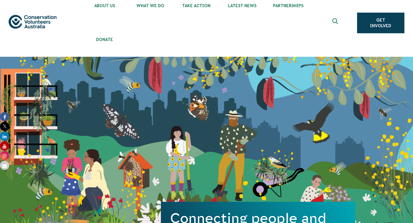
scroll to position [15, 0]
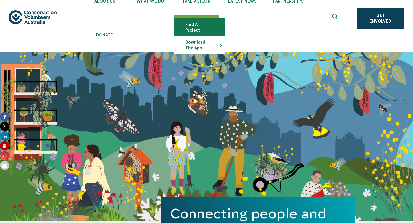
click at [199, 23] on link "Find a project" at bounding box center [199, 27] width 51 height 17
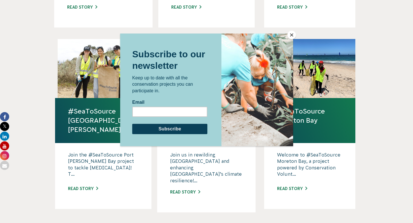
scroll to position [367, 0]
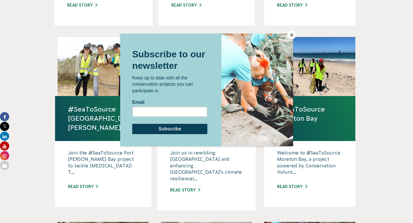
click at [291, 35] on button "Close" at bounding box center [291, 35] width 9 height 9
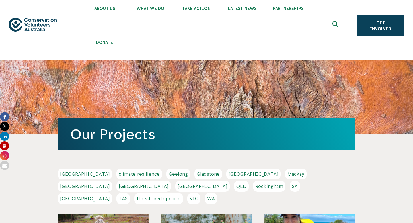
scroll to position [0, 0]
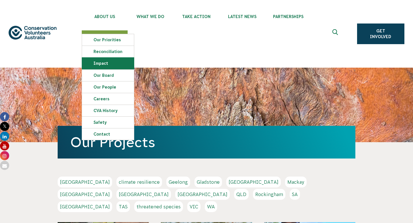
click at [113, 59] on link "Impact" at bounding box center [108, 63] width 52 height 11
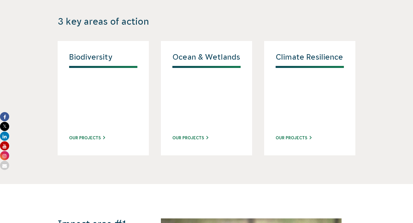
scroll to position [618, 0]
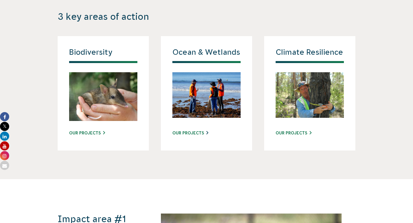
click at [181, 130] on link "Our Projects" at bounding box center [190, 133] width 36 height 6
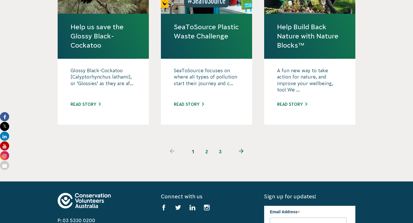
scroll to position [636, 0]
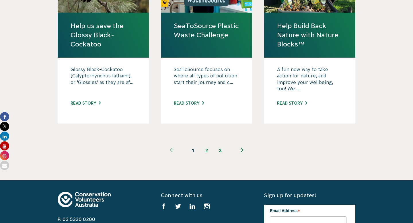
click at [238, 144] on link "next page" at bounding box center [241, 151] width 28 height 14
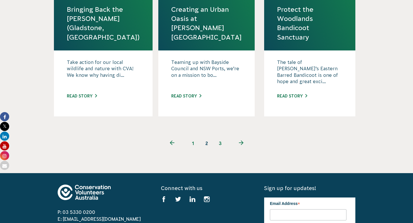
scroll to position [676, 0]
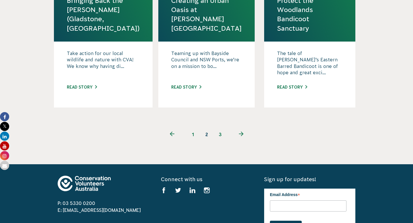
click at [222, 128] on link "3" at bounding box center [220, 135] width 14 height 14
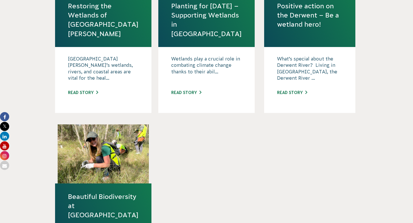
scroll to position [288, 0]
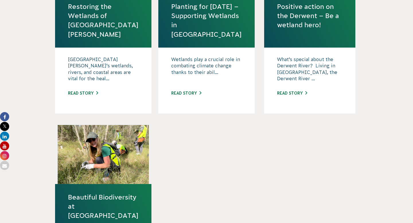
click at [105, 56] on p "[GEOGRAPHIC_DATA][PERSON_NAME]’s wetlands, rivers, and coastal areas are vital …" at bounding box center [103, 70] width 71 height 29
click at [89, 91] on link "Read story" at bounding box center [83, 93] width 30 height 5
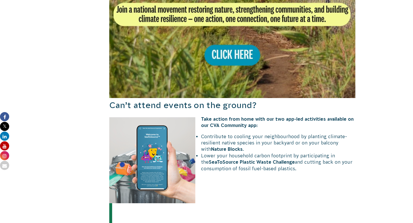
scroll to position [564, 0]
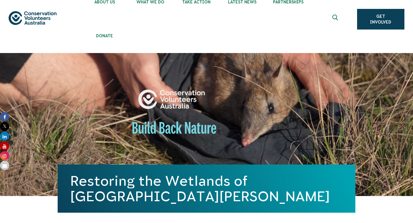
scroll to position [0, 0]
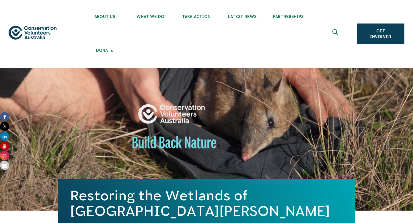
click at [336, 34] on use "Expand search box" at bounding box center [334, 32] width 5 height 6
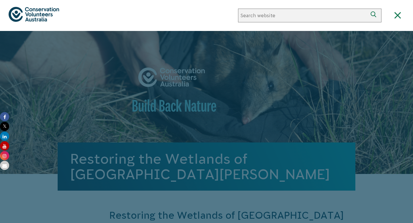
paste input "Shop [STREET_ADDRESS]"
type input "Shop [STREET_ADDRESS]"
click at [368, 9] on button "Search" at bounding box center [375, 16] width 14 height 14
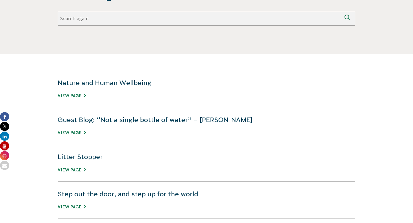
scroll to position [223, 0]
